Goal: Task Accomplishment & Management: Complete application form

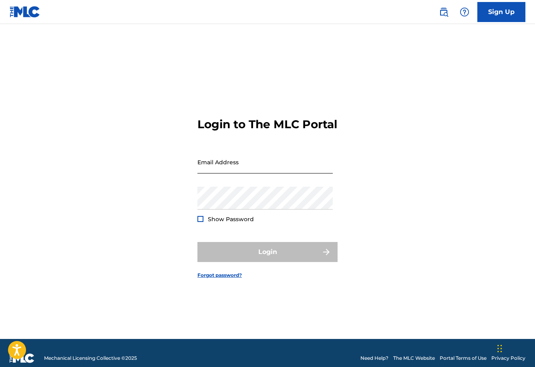
click at [252, 173] on input "Email Address" at bounding box center [264, 162] width 135 height 23
type input "[EMAIL_ADDRESS][PERSON_NAME][DOMAIN_NAME]"
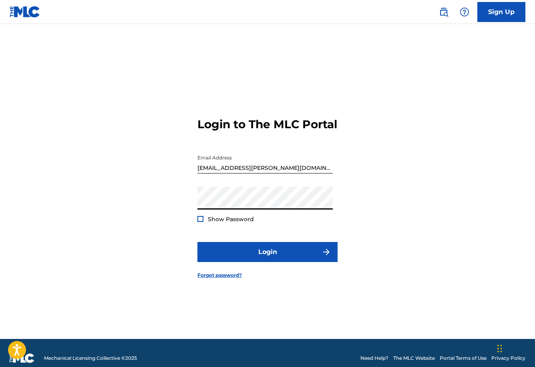
click at [200, 222] on div at bounding box center [200, 219] width 6 height 6
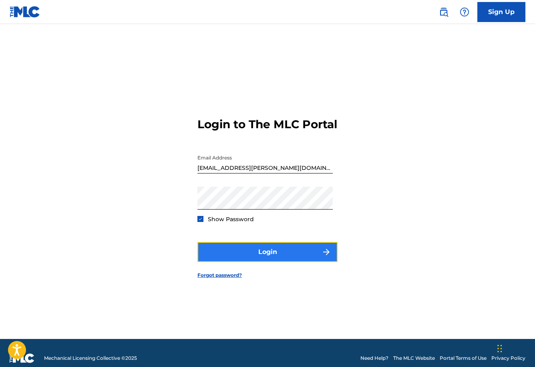
click at [267, 256] on button "Login" at bounding box center [267, 252] width 140 height 20
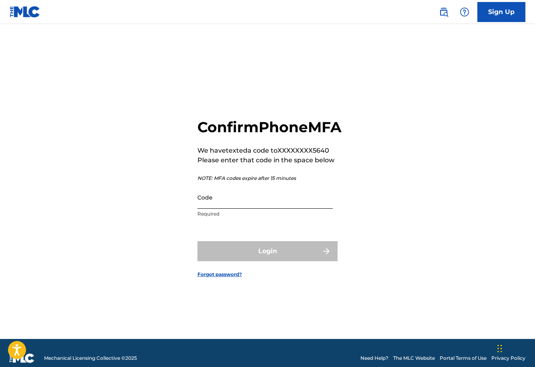
click at [266, 205] on input "Code" at bounding box center [264, 197] width 135 height 23
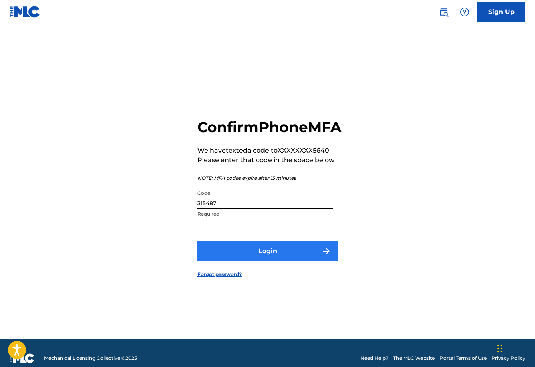
type input "315487"
click at [273, 256] on button "Login" at bounding box center [267, 251] width 140 height 20
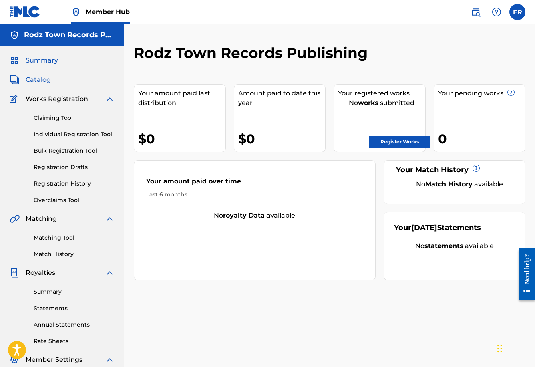
click at [35, 81] on span "Catalog" at bounding box center [38, 80] width 25 height 10
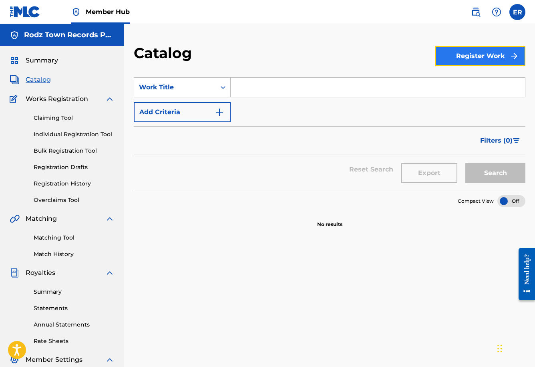
click at [485, 53] on button "Register Work" at bounding box center [480, 56] width 90 height 20
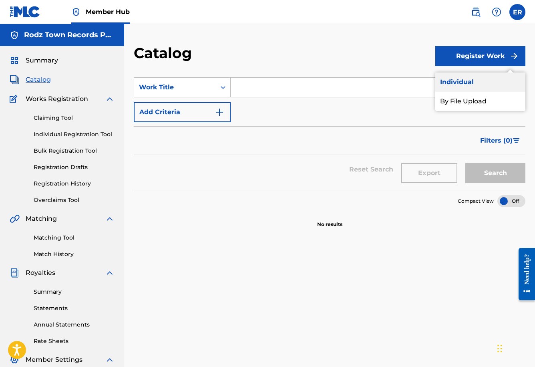
click at [463, 80] on link "Individual" at bounding box center [480, 81] width 90 height 19
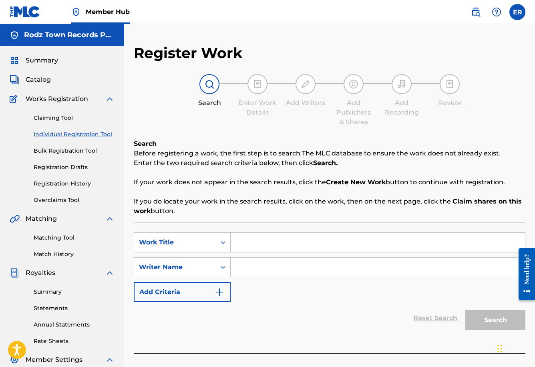
click at [272, 238] on input "Search Form" at bounding box center [378, 242] width 294 height 19
type input "Suficiente"
click at [274, 274] on input "Search Form" at bounding box center [378, 267] width 294 height 19
click at [225, 268] on icon "Search Form" at bounding box center [223, 267] width 8 height 8
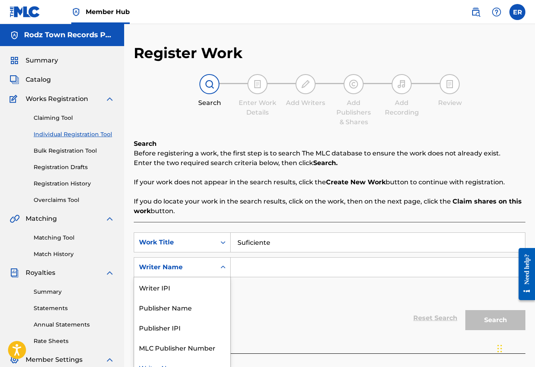
scroll to position [11, 0]
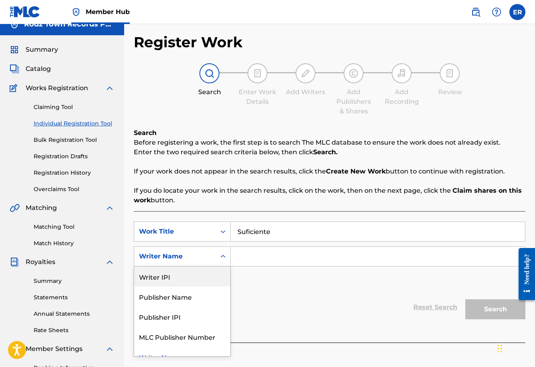
click at [211, 275] on div "Writer IPI" at bounding box center [182, 276] width 96 height 20
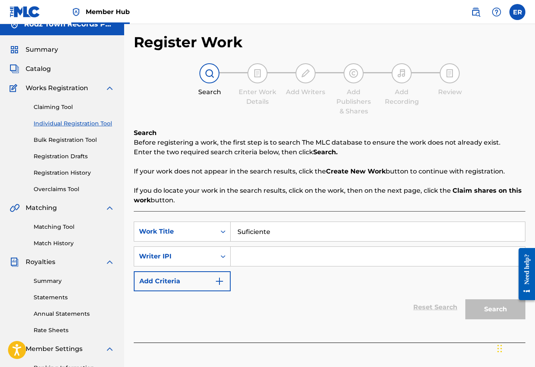
click at [260, 260] on input "Search Form" at bounding box center [378, 256] width 294 height 19
click at [222, 282] on img "Search Form" at bounding box center [220, 281] width 10 height 10
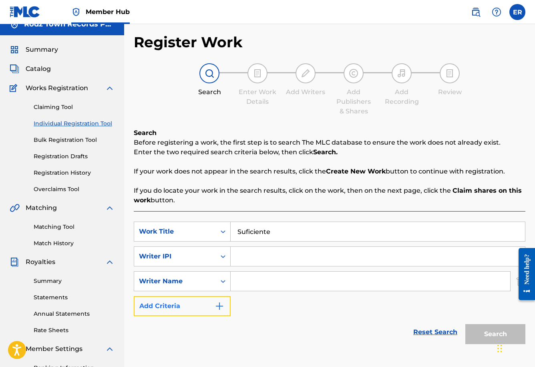
click at [220, 303] on img "Search Form" at bounding box center [220, 306] width 10 height 10
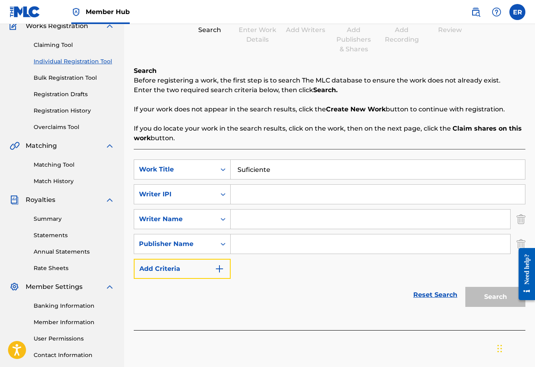
scroll to position [68, 0]
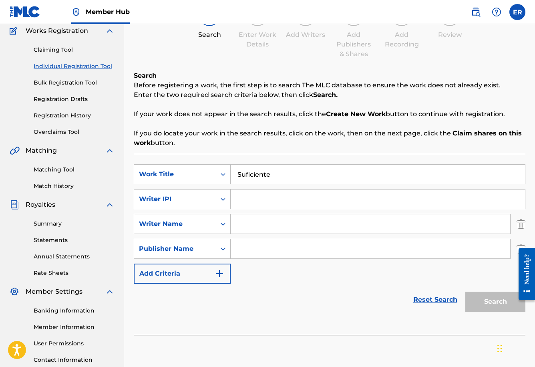
click at [295, 199] on input "Search Form" at bounding box center [378, 198] width 294 height 19
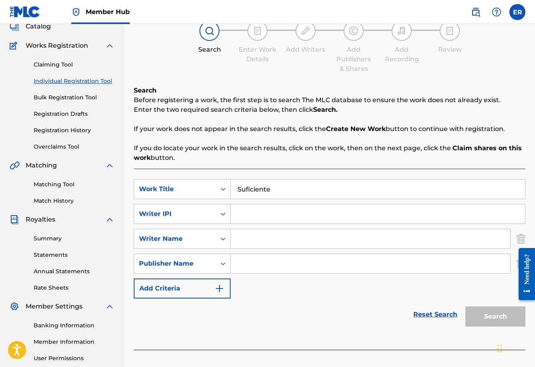
scroll to position [56, 0]
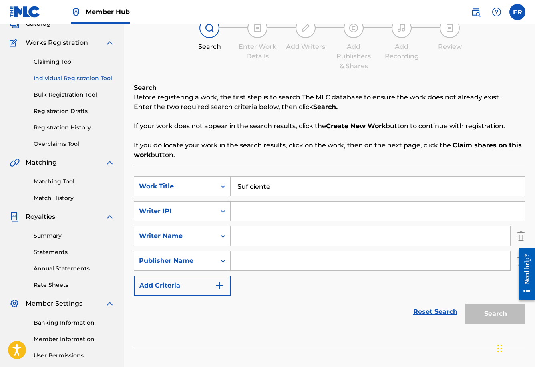
click at [268, 211] on input "Search Form" at bounding box center [378, 210] width 294 height 19
click at [221, 212] on icon "Search Form" at bounding box center [223, 211] width 8 height 8
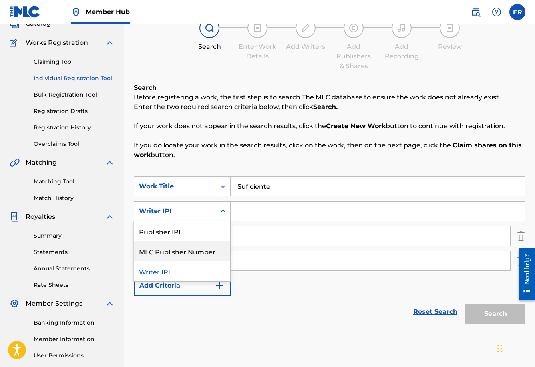
click at [209, 251] on div "MLC Publisher Number" at bounding box center [182, 251] width 96 height 20
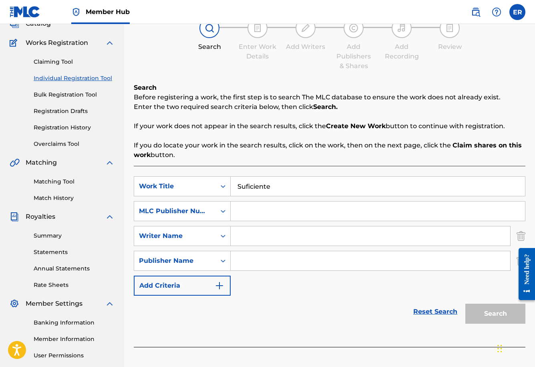
click at [253, 213] on input "Search Form" at bounding box center [378, 210] width 294 height 19
click at [224, 209] on icon "Search Form" at bounding box center [223, 211] width 8 height 8
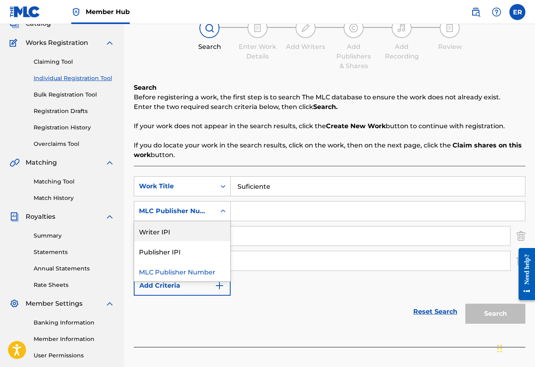
click at [199, 229] on div "Writer IPI" at bounding box center [182, 231] width 96 height 20
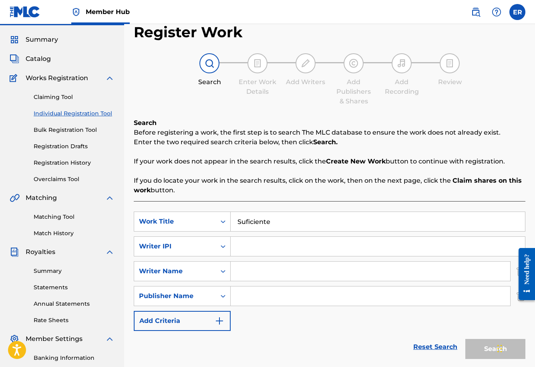
scroll to position [22, 0]
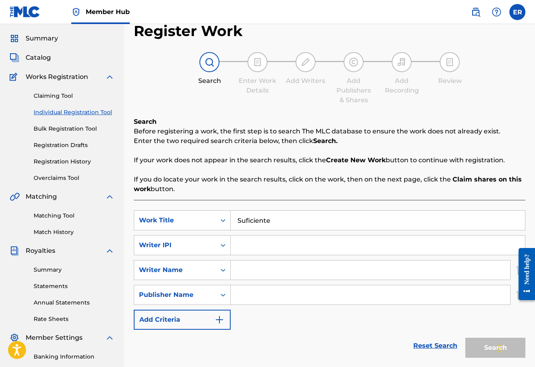
click at [264, 242] on input "Search Form" at bounding box center [378, 244] width 294 height 19
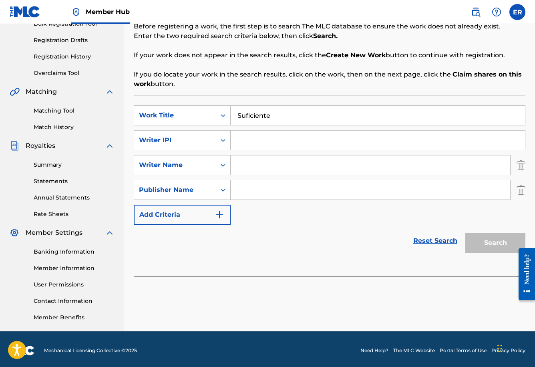
scroll to position [130, 0]
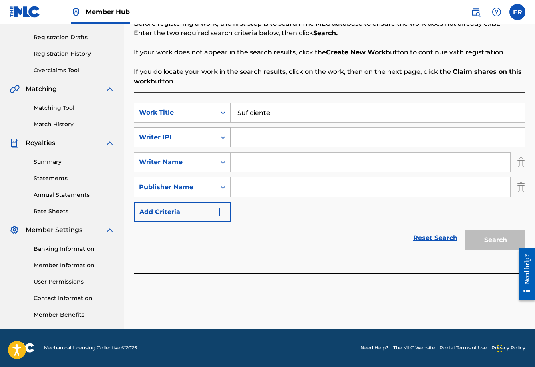
click at [223, 138] on icon "Search Form" at bounding box center [223, 137] width 8 height 8
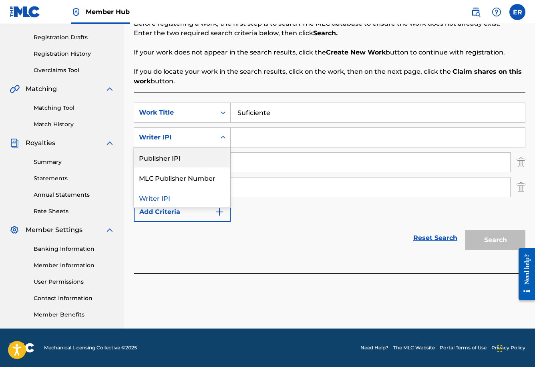
click at [181, 161] on div "Publisher IPI" at bounding box center [182, 157] width 96 height 20
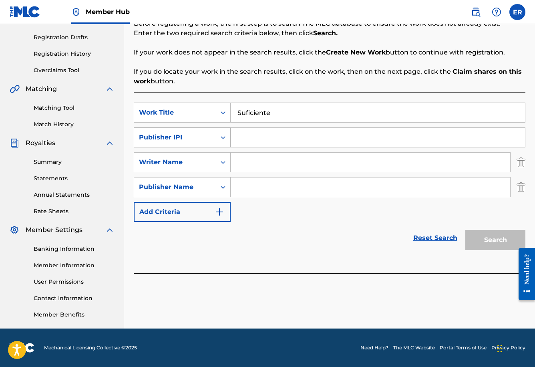
click at [224, 137] on icon "Search Form" at bounding box center [223, 137] width 5 height 3
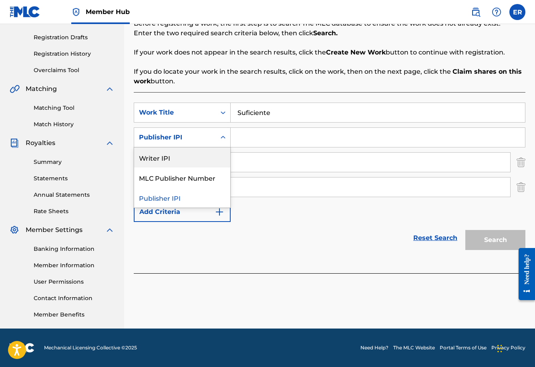
click at [172, 156] on div "Writer IPI" at bounding box center [182, 157] width 96 height 20
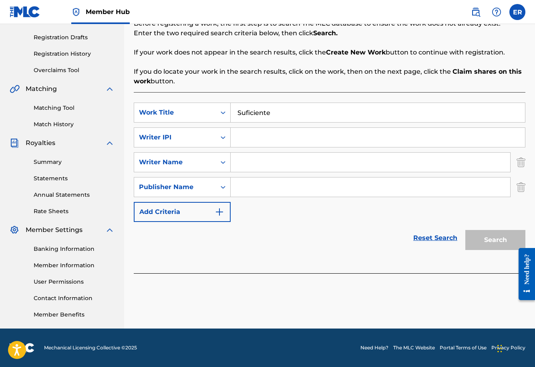
click at [268, 129] on input "Search Form" at bounding box center [378, 137] width 294 height 19
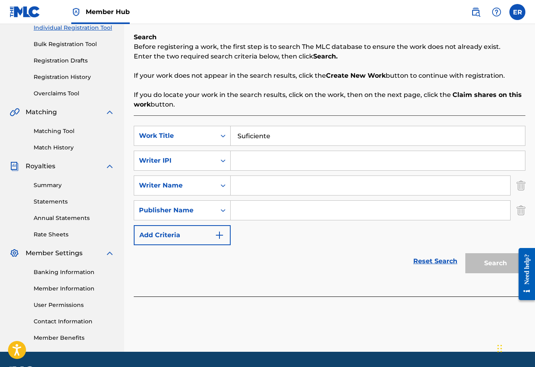
scroll to position [106, 0]
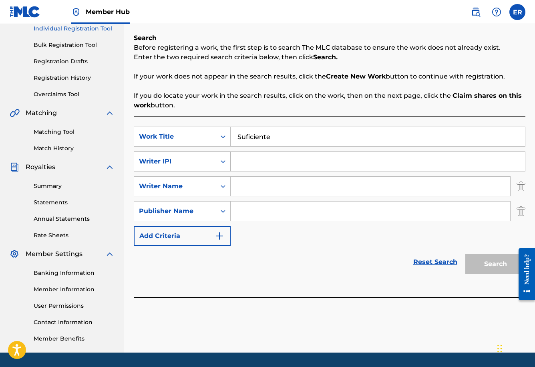
click at [223, 161] on icon "Search Form" at bounding box center [223, 161] width 8 height 8
click at [521, 212] on img "Search Form" at bounding box center [521, 211] width 9 height 20
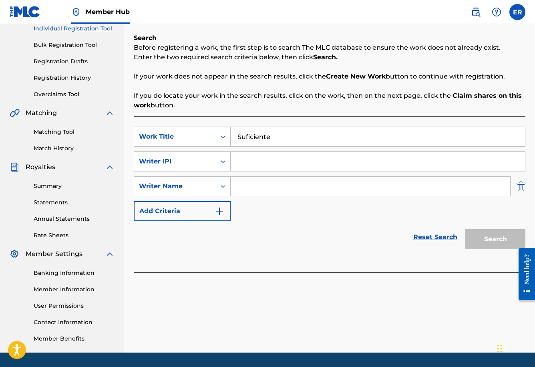
click at [519, 190] on img "Search Form" at bounding box center [521, 186] width 9 height 20
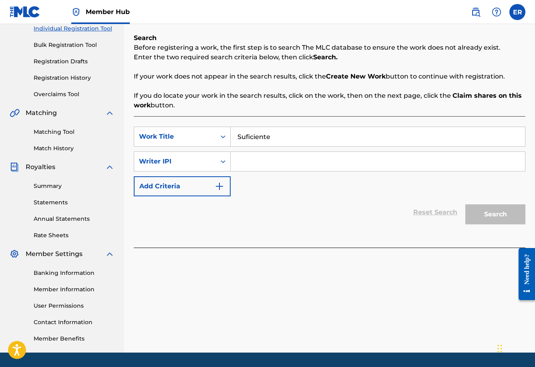
click at [350, 159] on input "Search Form" at bounding box center [378, 161] width 294 height 19
type input "00868502507"
click at [489, 212] on button "Search" at bounding box center [495, 214] width 60 height 20
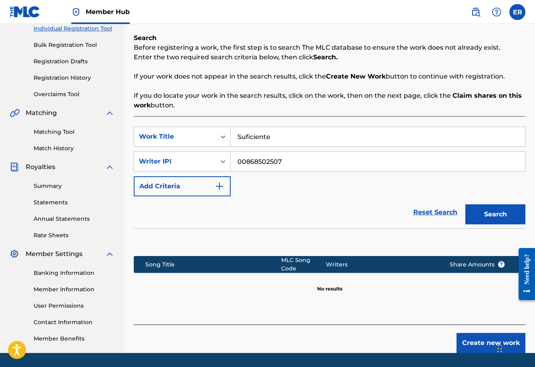
scroll to position [130, 0]
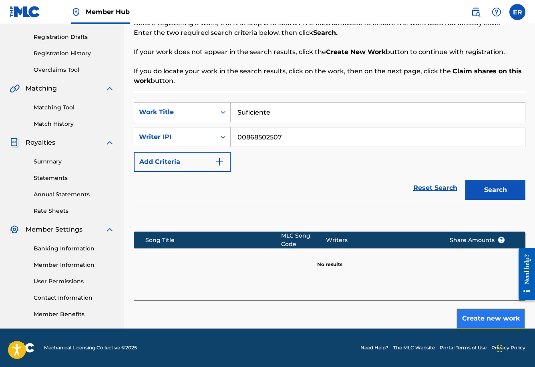
click at [505, 318] on button "Create new work" at bounding box center [491, 318] width 69 height 20
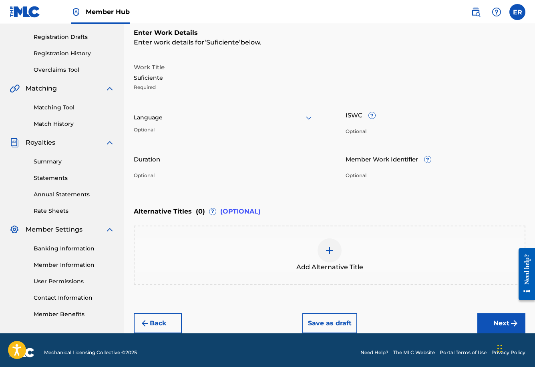
click at [183, 119] on div at bounding box center [224, 118] width 180 height 10
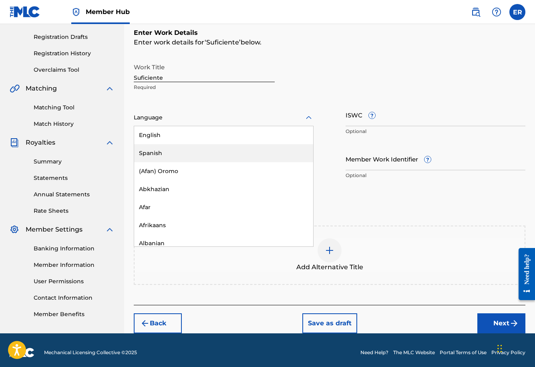
click at [171, 153] on div "Spanish" at bounding box center [223, 153] width 179 height 18
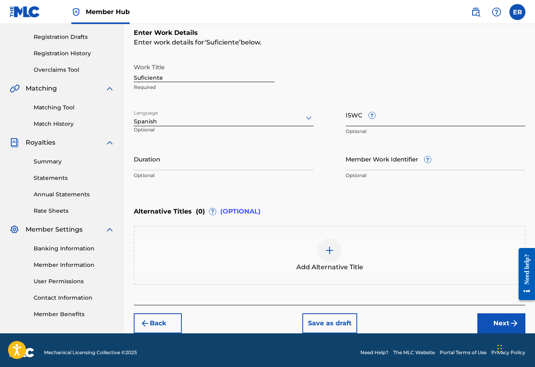
click at [385, 121] on input "ISWC ?" at bounding box center [436, 114] width 180 height 23
click at [375, 165] on input "Member Work Identifier ?" at bounding box center [436, 158] width 180 height 23
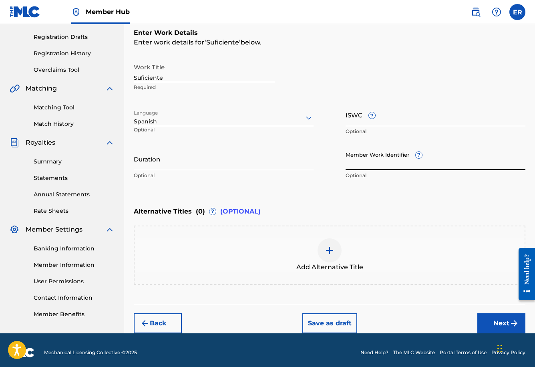
scroll to position [135, 0]
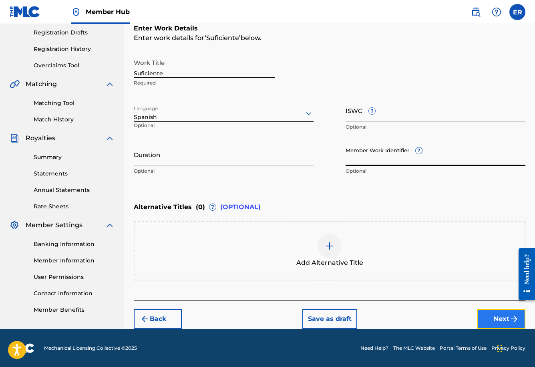
click at [492, 312] on button "Next" at bounding box center [501, 319] width 48 height 20
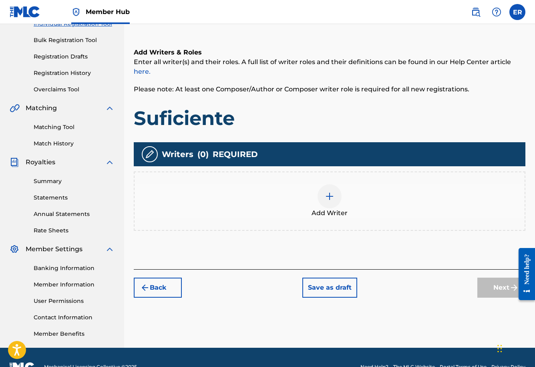
scroll to position [130, 0]
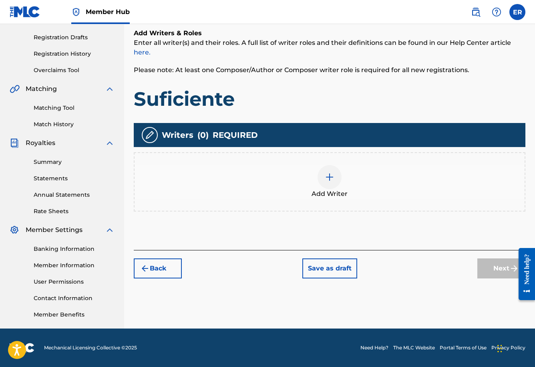
click at [330, 173] on img at bounding box center [330, 177] width 10 height 10
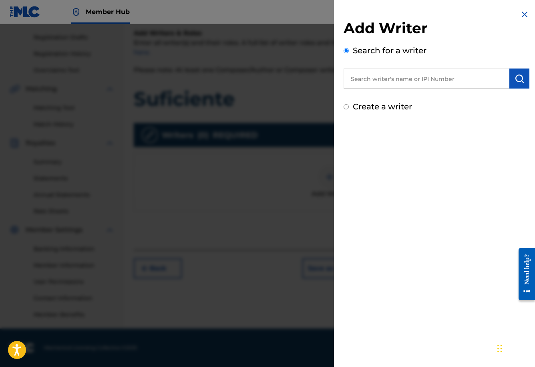
click at [423, 83] on input "text" at bounding box center [427, 78] width 166 height 20
click at [423, 82] on input "text" at bounding box center [427, 78] width 166 height 20
type input "00868502507"
click at [522, 77] on button "submit" at bounding box center [519, 78] width 20 height 20
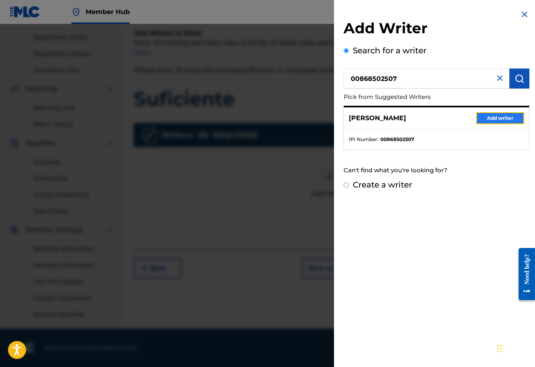
click at [484, 121] on button "Add writer" at bounding box center [500, 118] width 48 height 12
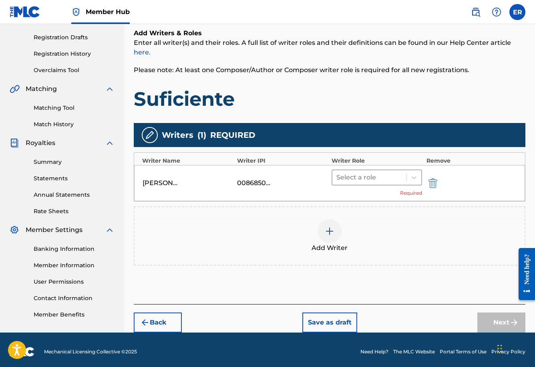
click at [370, 175] on div at bounding box center [369, 177] width 66 height 11
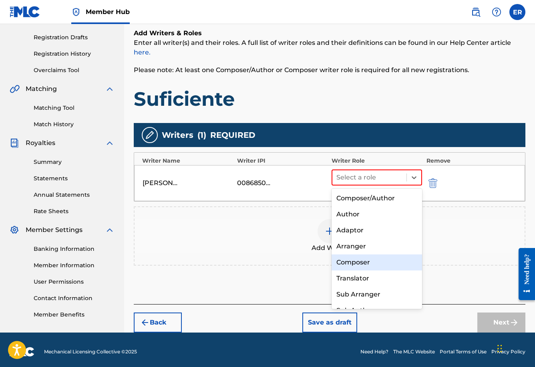
click at [359, 263] on div "Composer" at bounding box center [377, 262] width 91 height 16
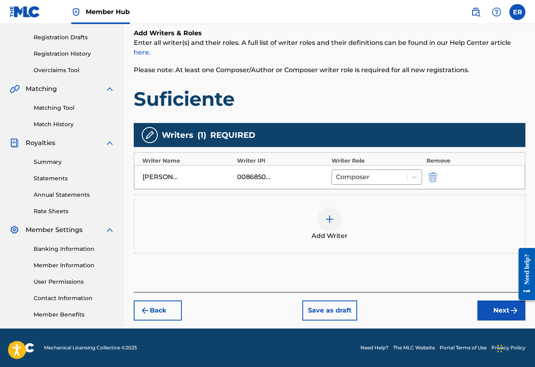
click at [327, 224] on div at bounding box center [330, 219] width 24 height 24
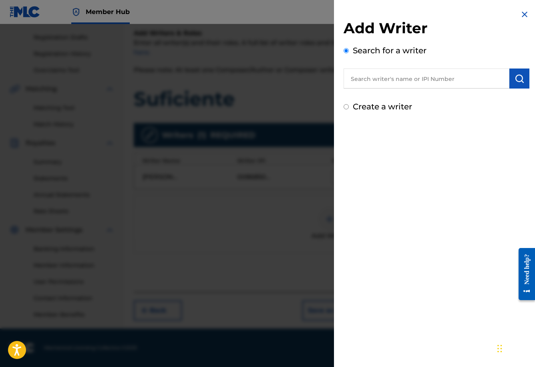
click at [394, 81] on input "text" at bounding box center [427, 78] width 166 height 20
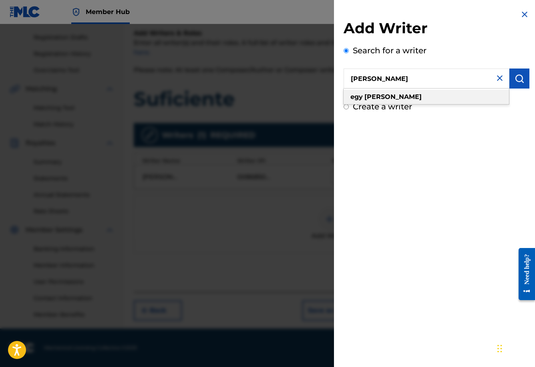
click at [375, 97] on strong "[PERSON_NAME]" at bounding box center [392, 97] width 57 height 8
type input "egy [PERSON_NAME]"
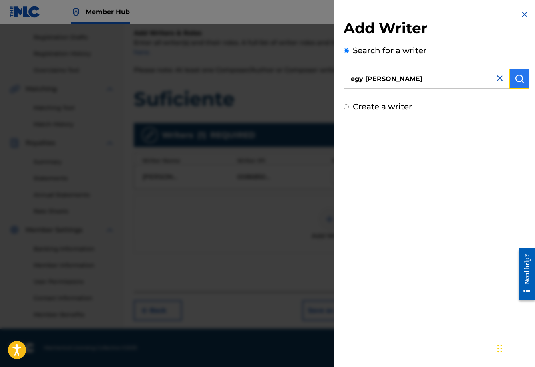
click at [517, 78] on img "submit" at bounding box center [520, 79] width 10 height 10
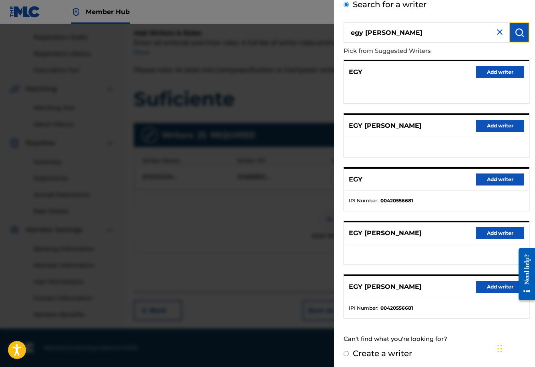
scroll to position [48, 0]
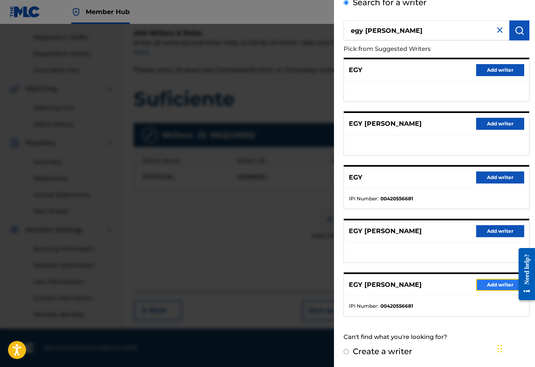
click at [486, 286] on button "Add writer" at bounding box center [500, 285] width 48 height 12
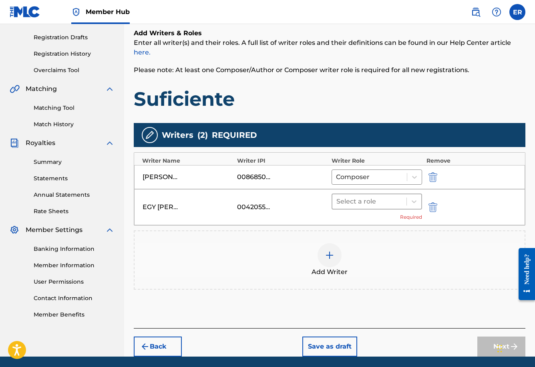
click at [392, 205] on div at bounding box center [369, 201] width 66 height 11
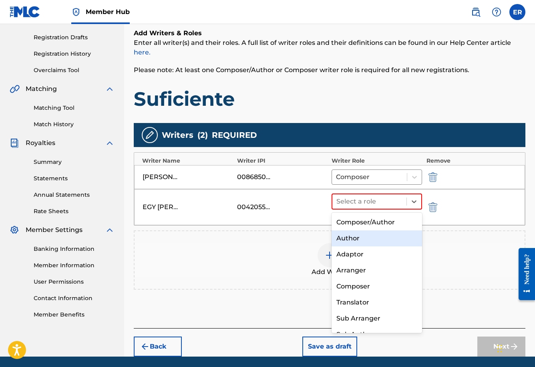
click at [373, 239] on div "Author" at bounding box center [377, 238] width 91 height 16
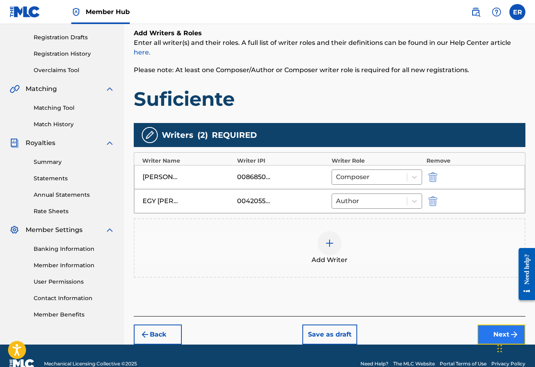
click at [491, 330] on button "Next" at bounding box center [501, 334] width 48 height 20
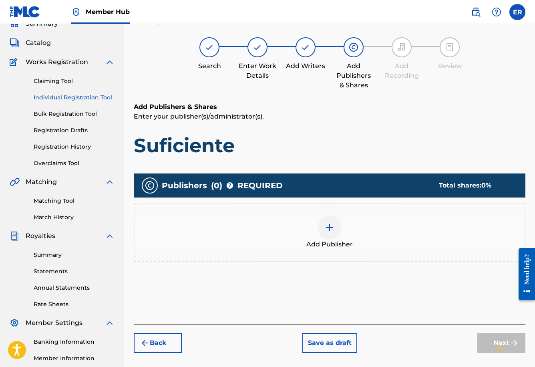
scroll to position [36, 0]
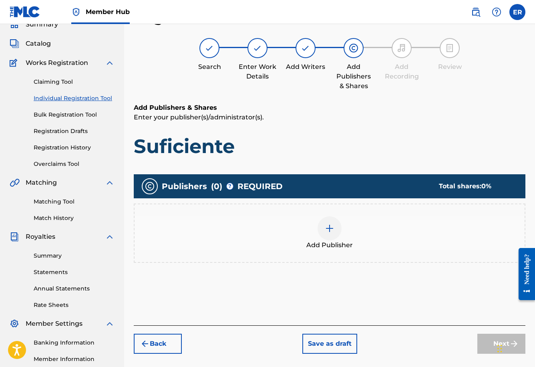
click at [332, 231] on img at bounding box center [330, 228] width 10 height 10
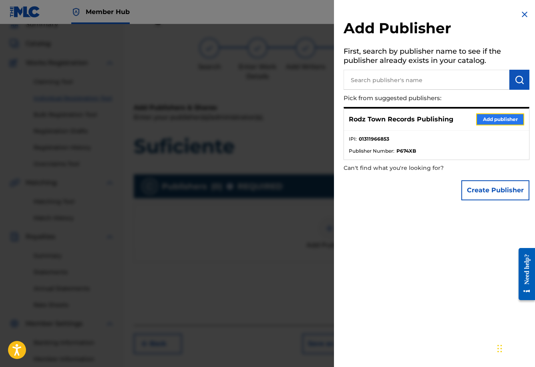
click at [493, 118] on button "Add publisher" at bounding box center [500, 119] width 48 height 12
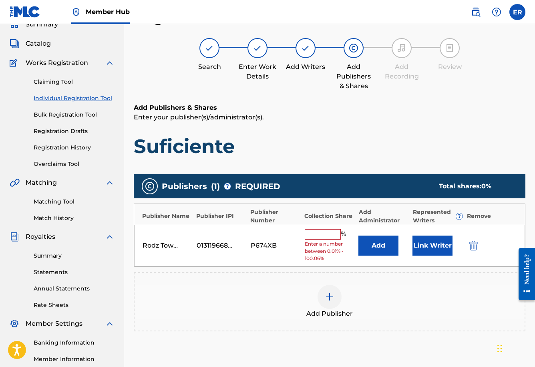
click at [322, 233] on input "text" at bounding box center [323, 234] width 36 height 10
type input "100"
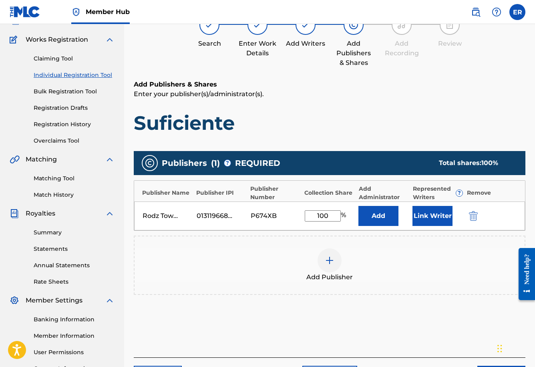
scroll to position [130, 0]
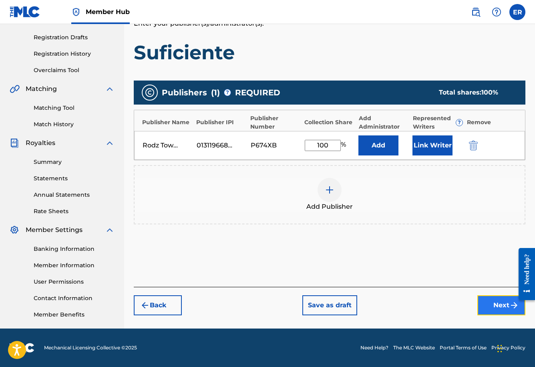
click at [491, 308] on button "Next" at bounding box center [501, 305] width 48 height 20
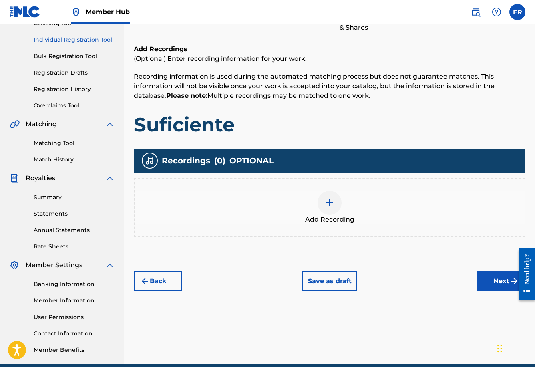
scroll to position [97, 0]
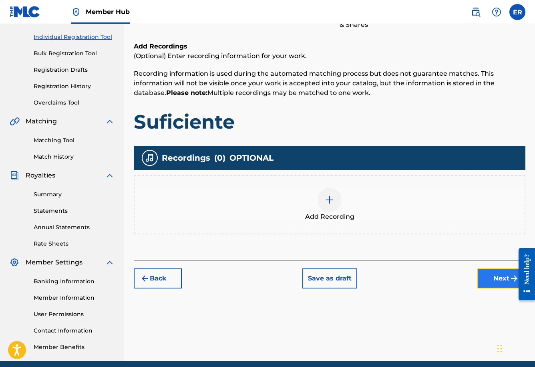
click at [494, 279] on button "Next" at bounding box center [501, 278] width 48 height 20
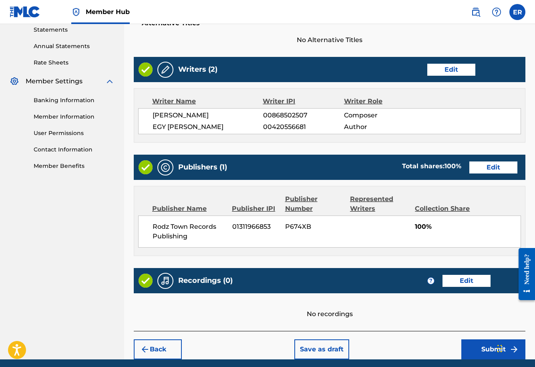
scroll to position [308, 0]
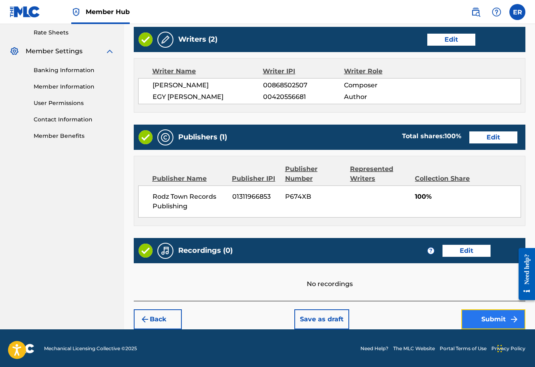
click at [495, 319] on button "Submit" at bounding box center [493, 319] width 64 height 20
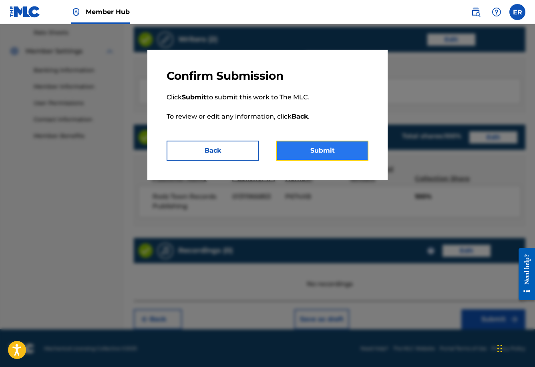
click at [347, 151] on button "Submit" at bounding box center [322, 151] width 92 height 20
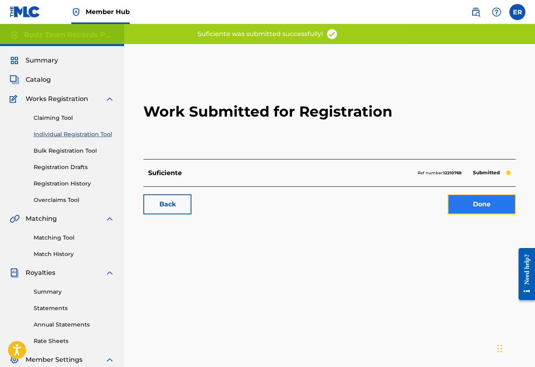
click at [469, 200] on link "Done" at bounding box center [482, 204] width 68 height 20
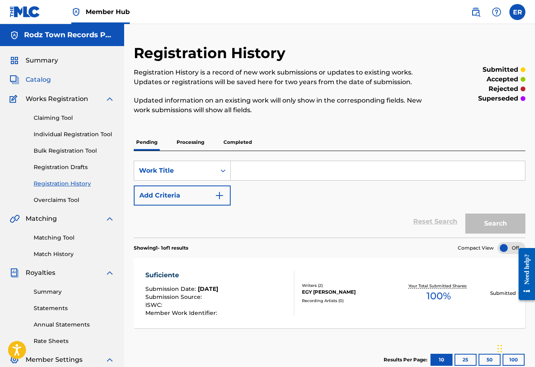
click at [41, 80] on span "Catalog" at bounding box center [38, 80] width 25 height 10
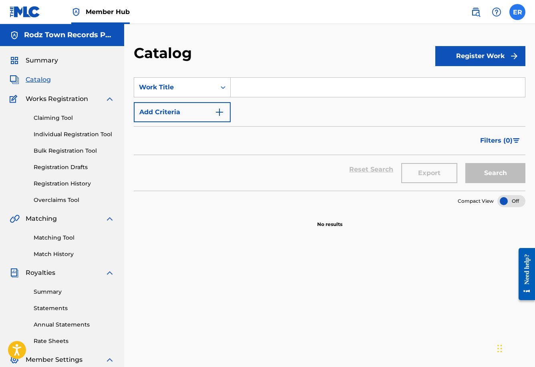
click at [515, 13] on label at bounding box center [517, 12] width 16 height 16
click at [517, 12] on input "ER [PERSON_NAME] [EMAIL_ADDRESS][PERSON_NAME][DOMAIN_NAME] Notification Prefere…" at bounding box center [517, 12] width 0 height 0
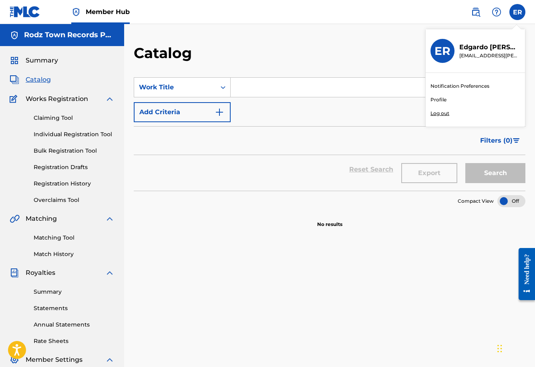
click at [444, 113] on p "Log out" at bounding box center [440, 113] width 19 height 7
click at [517, 12] on input "ER [PERSON_NAME] [EMAIL_ADDRESS][PERSON_NAME][DOMAIN_NAME] Notification Prefere…" at bounding box center [517, 12] width 0 height 0
